Goal: Task Accomplishment & Management: Manage account settings

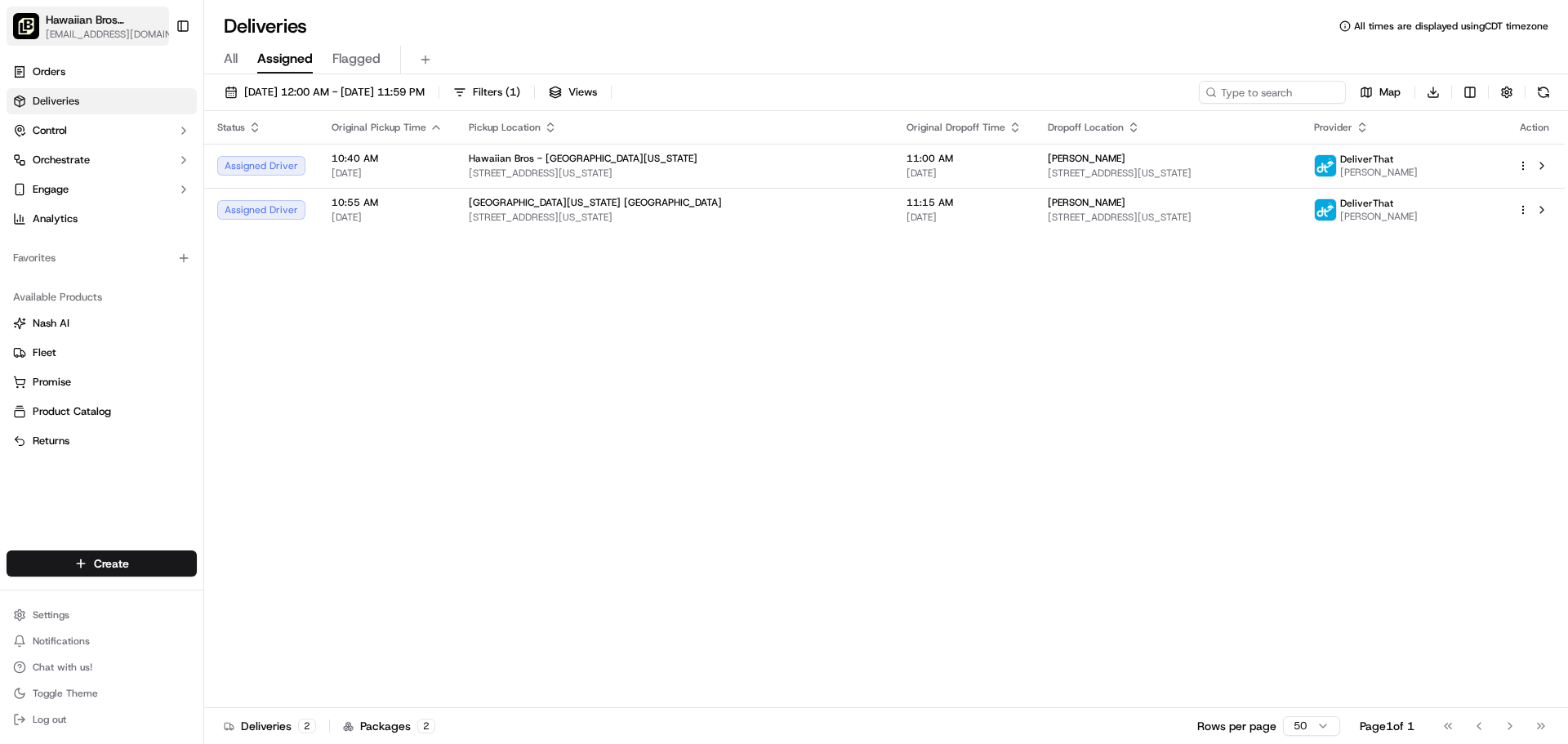
click at [108, 30] on span "[EMAIL_ADDRESS][DOMAIN_NAME]" at bounding box center [114, 34] width 135 height 13
type input "flo"
click at [254, 83] on span "Hawaiian Bros (Florissant MO)" at bounding box center [281, 84] width 144 height 15
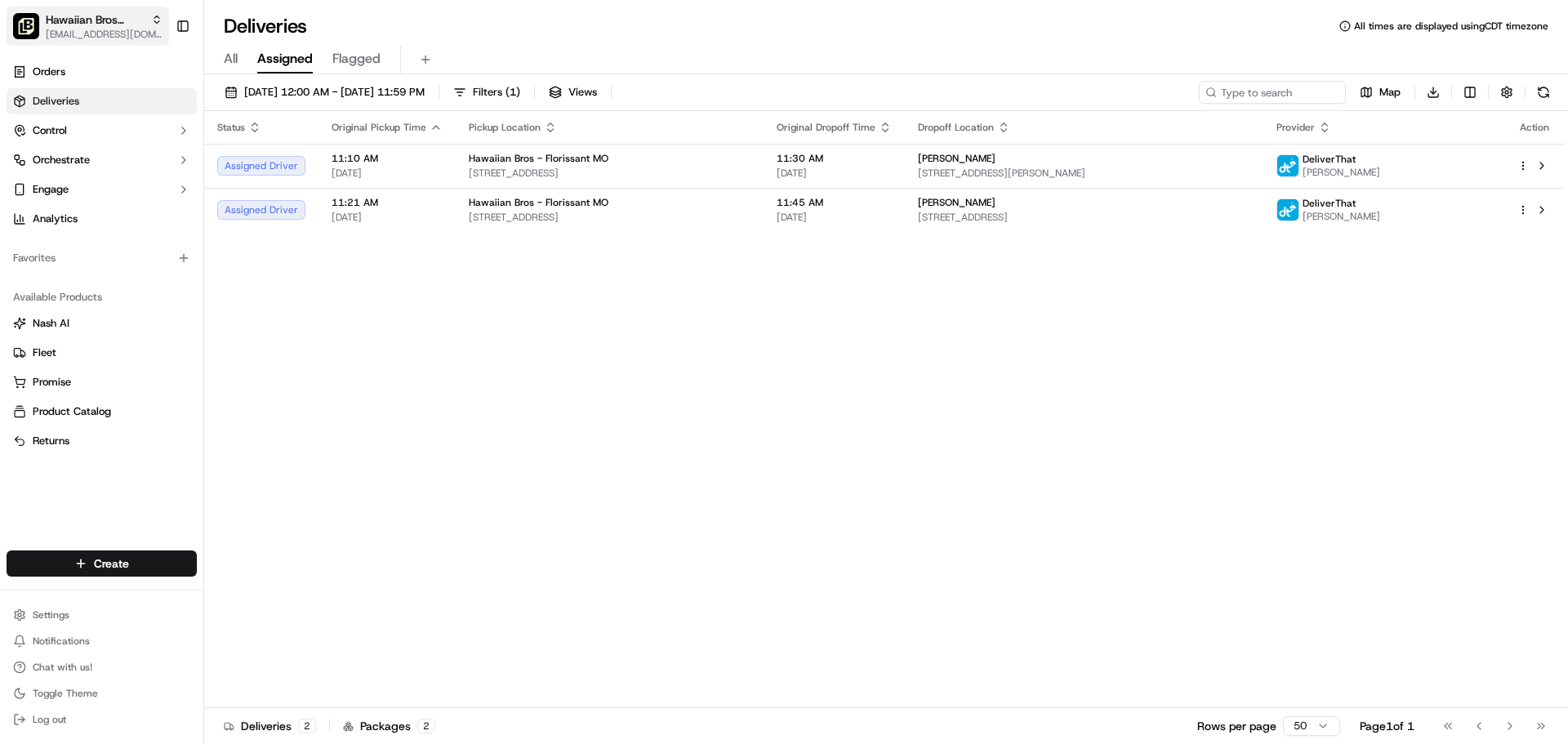
click at [142, 19] on span "Hawaiian Bros (Florissant MO)" at bounding box center [96, 19] width 99 height 16
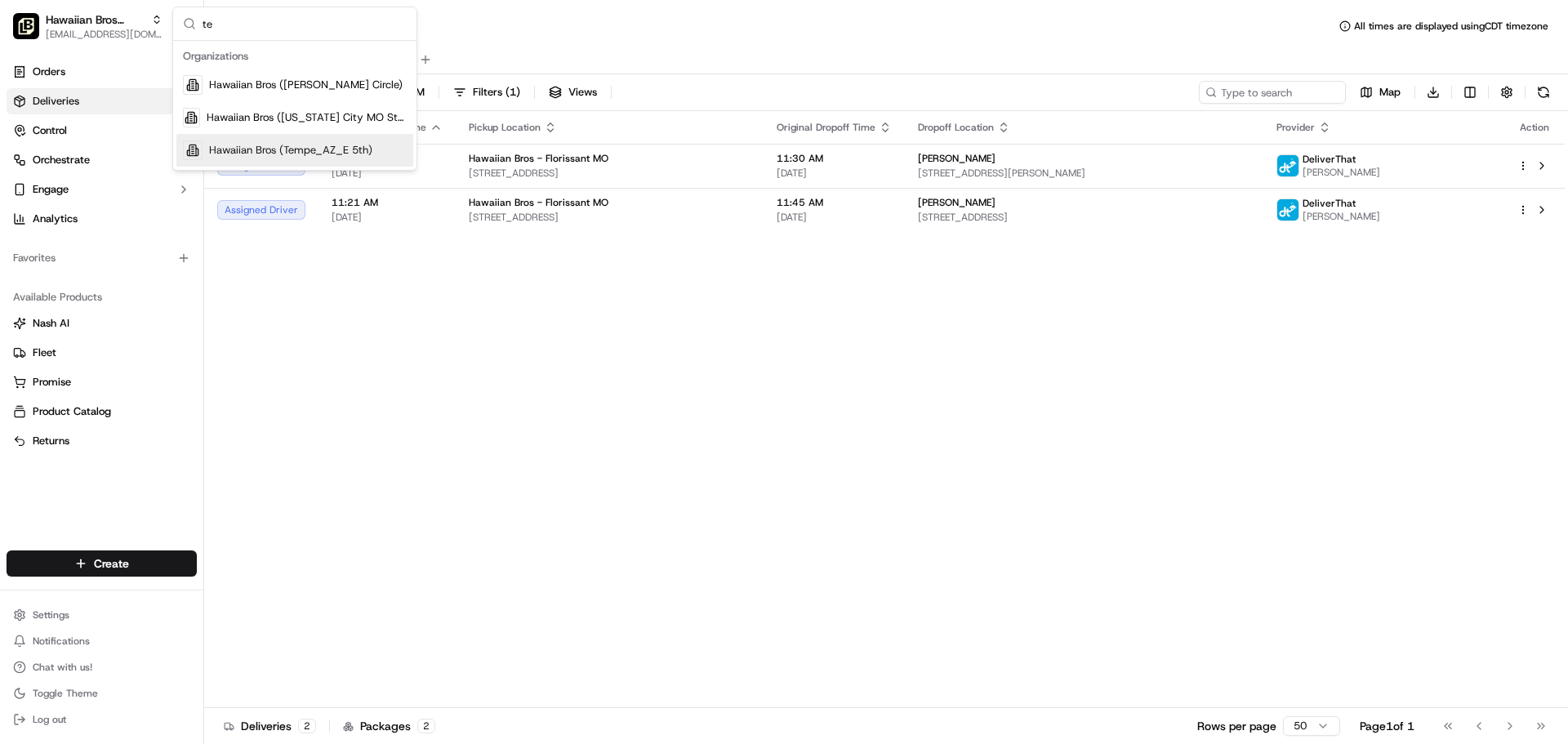
type input "te"
click at [287, 145] on span "Hawaiian Bros (Tempe_AZ_E 5th)" at bounding box center [290, 149] width 163 height 15
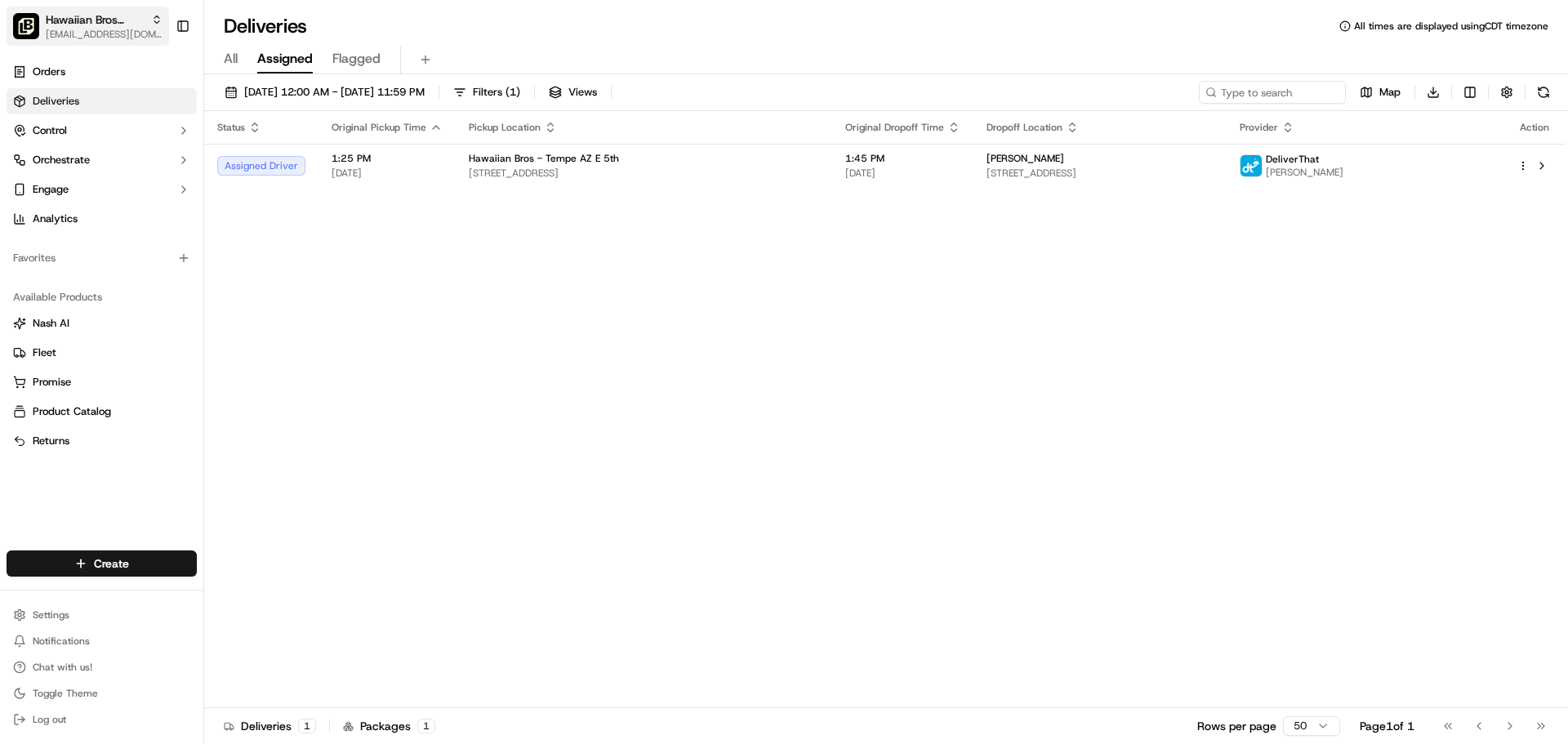
click at [67, 28] on span "ocostilow@hbros.com" at bounding box center [104, 34] width 117 height 13
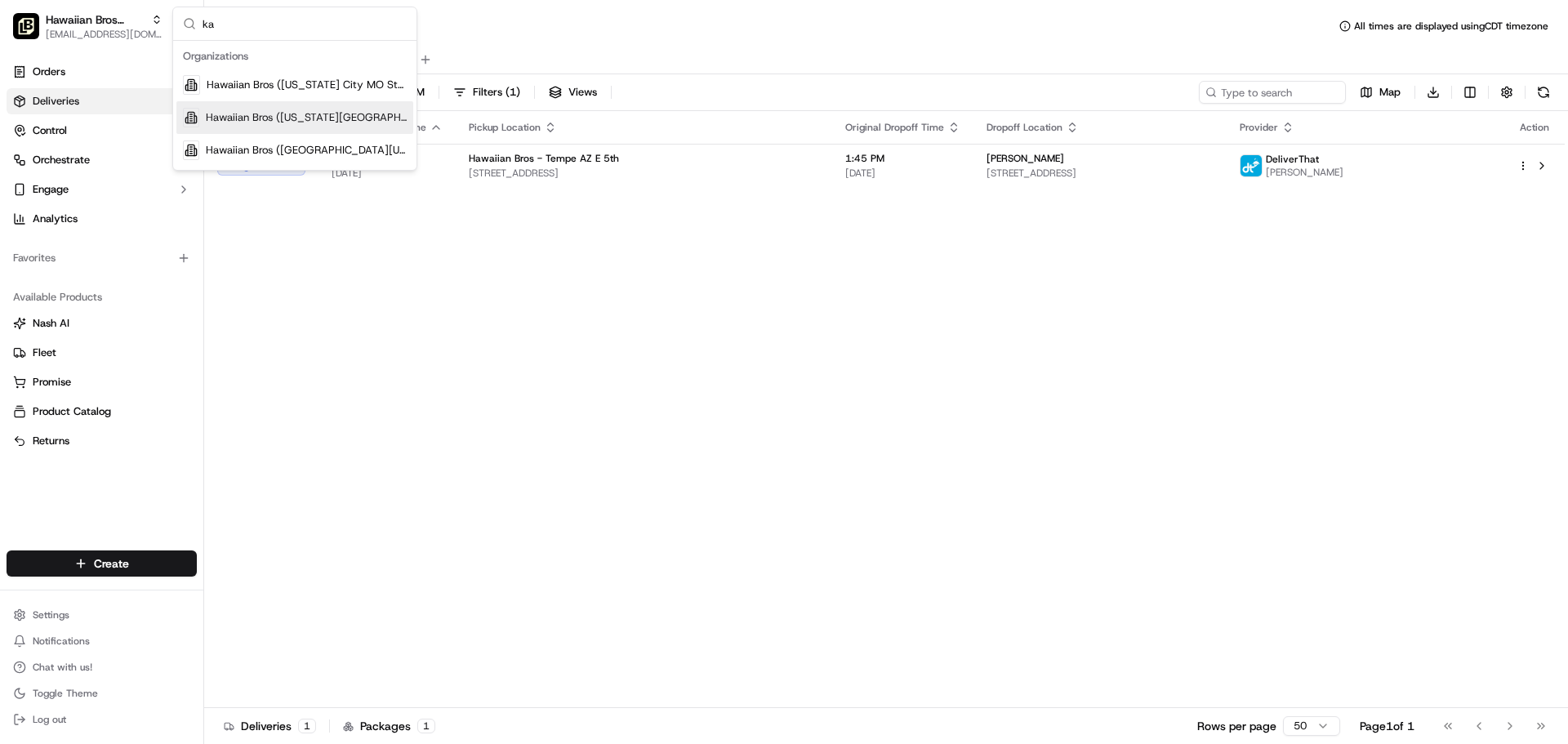
type input "ka"
click at [249, 111] on span "Hawaiian Bros (Kansas City MO)" at bounding box center [306, 117] width 201 height 15
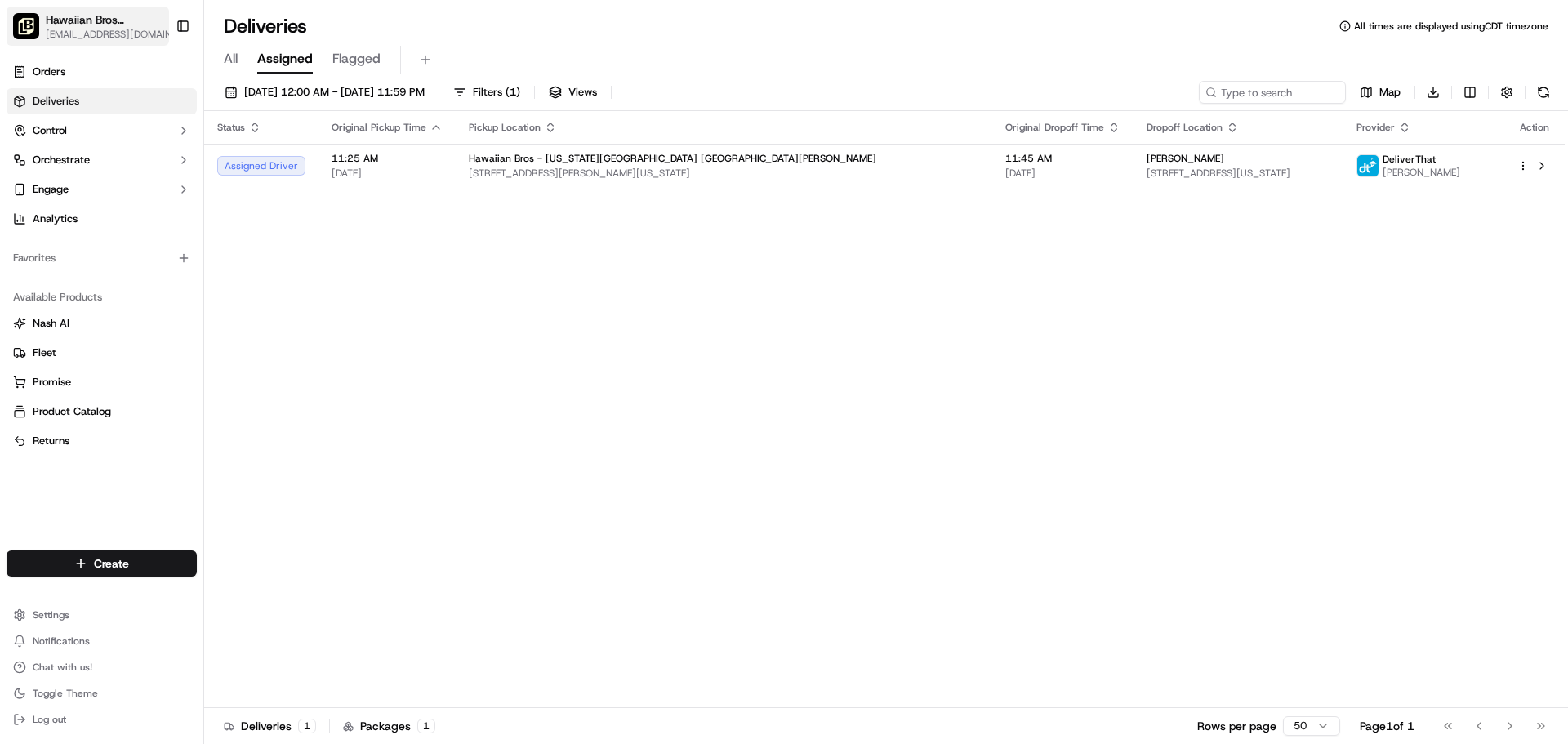
click at [68, 15] on span "Hawaiian Bros (Kansas City MO)" at bounding box center [104, 19] width 117 height 16
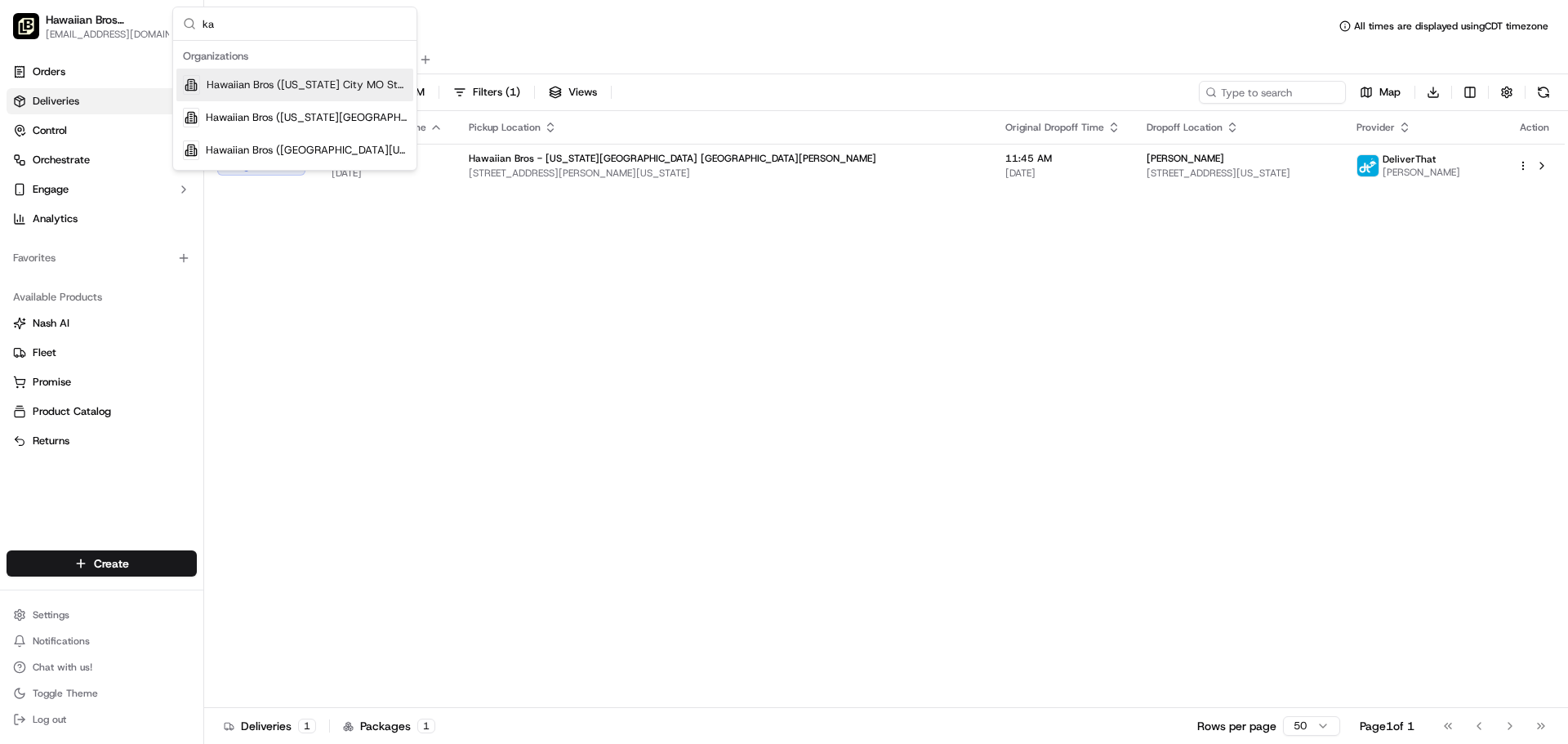
type input "ka"
click at [335, 93] on div "Hawaiian Bros (Kansas City MO State Line)" at bounding box center [295, 84] width 237 height 32
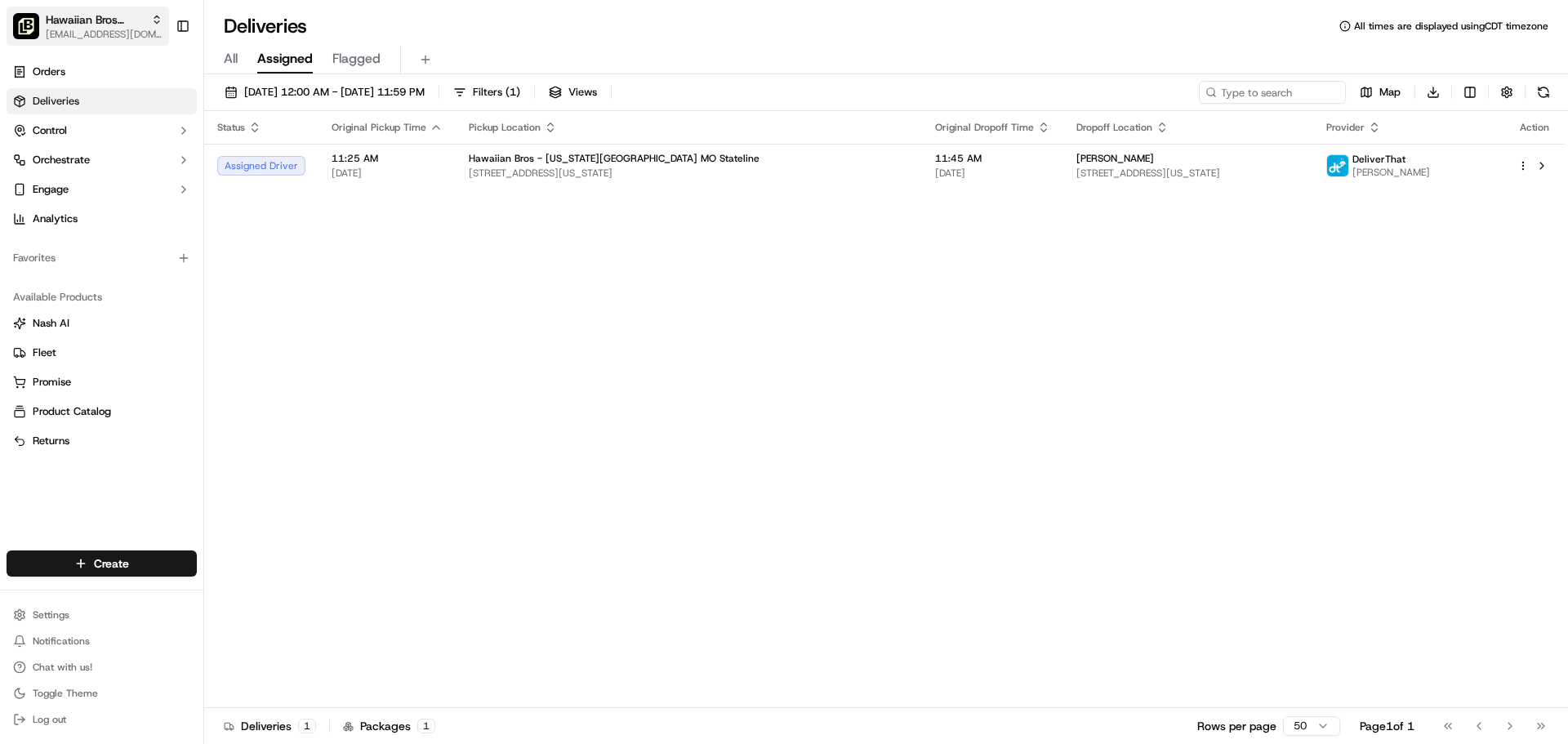
click at [58, 30] on span "ocostilow@hbros.com" at bounding box center [104, 34] width 117 height 13
type input "cor"
click at [236, 78] on span "Hawaiian Bros (Corpus Christi_TX_S Padre)" at bounding box center [306, 84] width 201 height 15
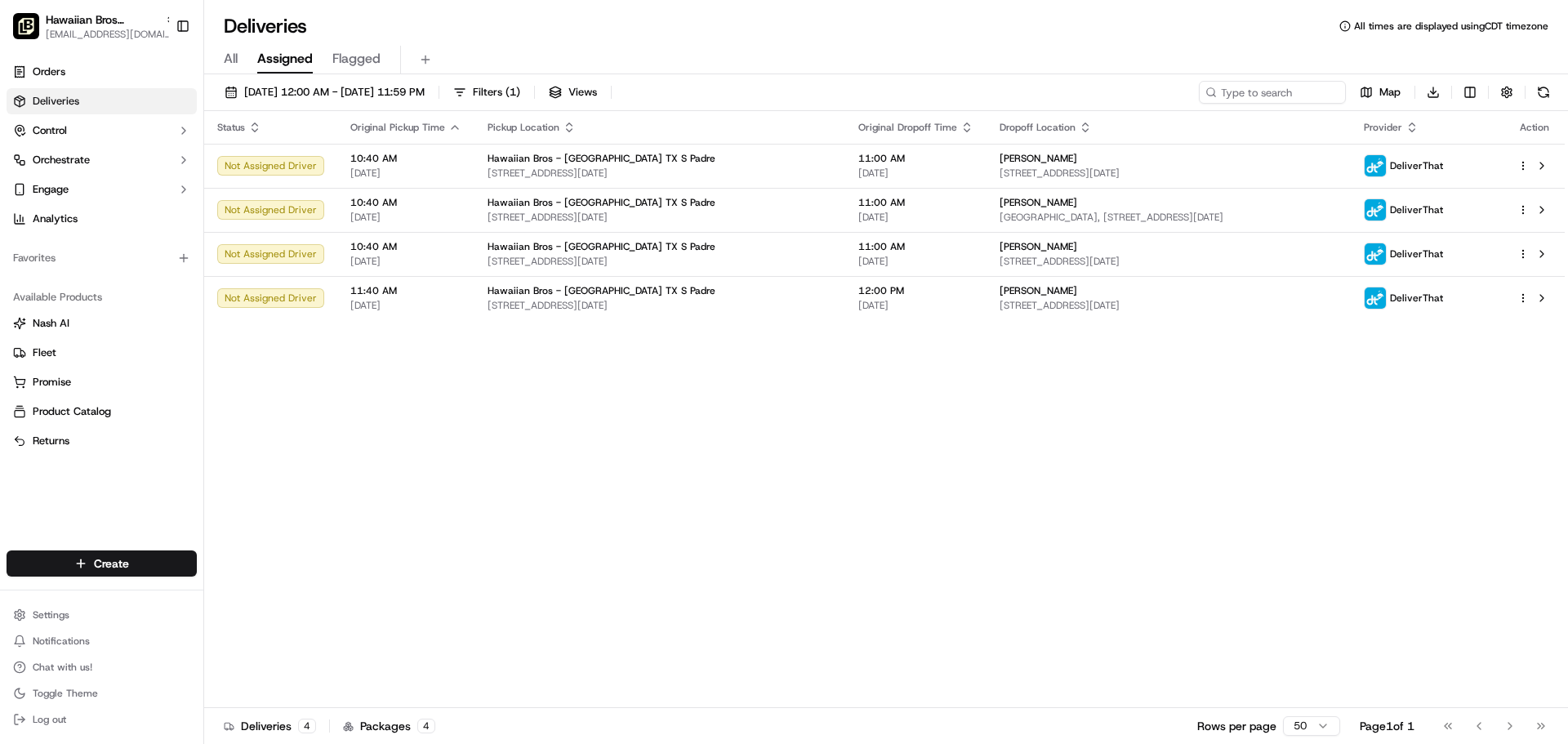
click at [557, 372] on div "Status Original Pickup Time Pickup Location Original Dropoff Time Dropoff Locat…" at bounding box center [884, 410] width 1361 height 597
